Goal: Find specific page/section: Find specific page/section

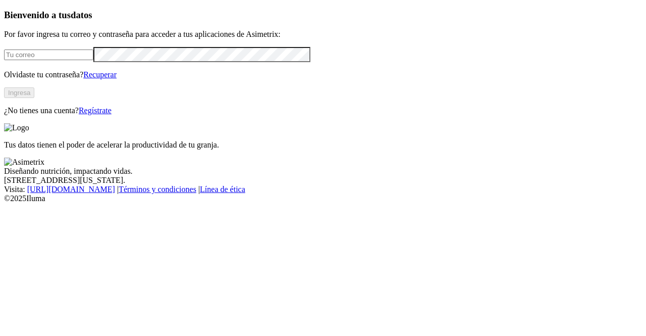
type input "[PERSON_NAME][EMAIL_ADDRESS][PERSON_NAME][DOMAIN_NAME]"
click at [34, 98] on button "Ingresa" at bounding box center [19, 92] width 30 height 11
